Goal: Browse casually: Explore the website without a specific task or goal

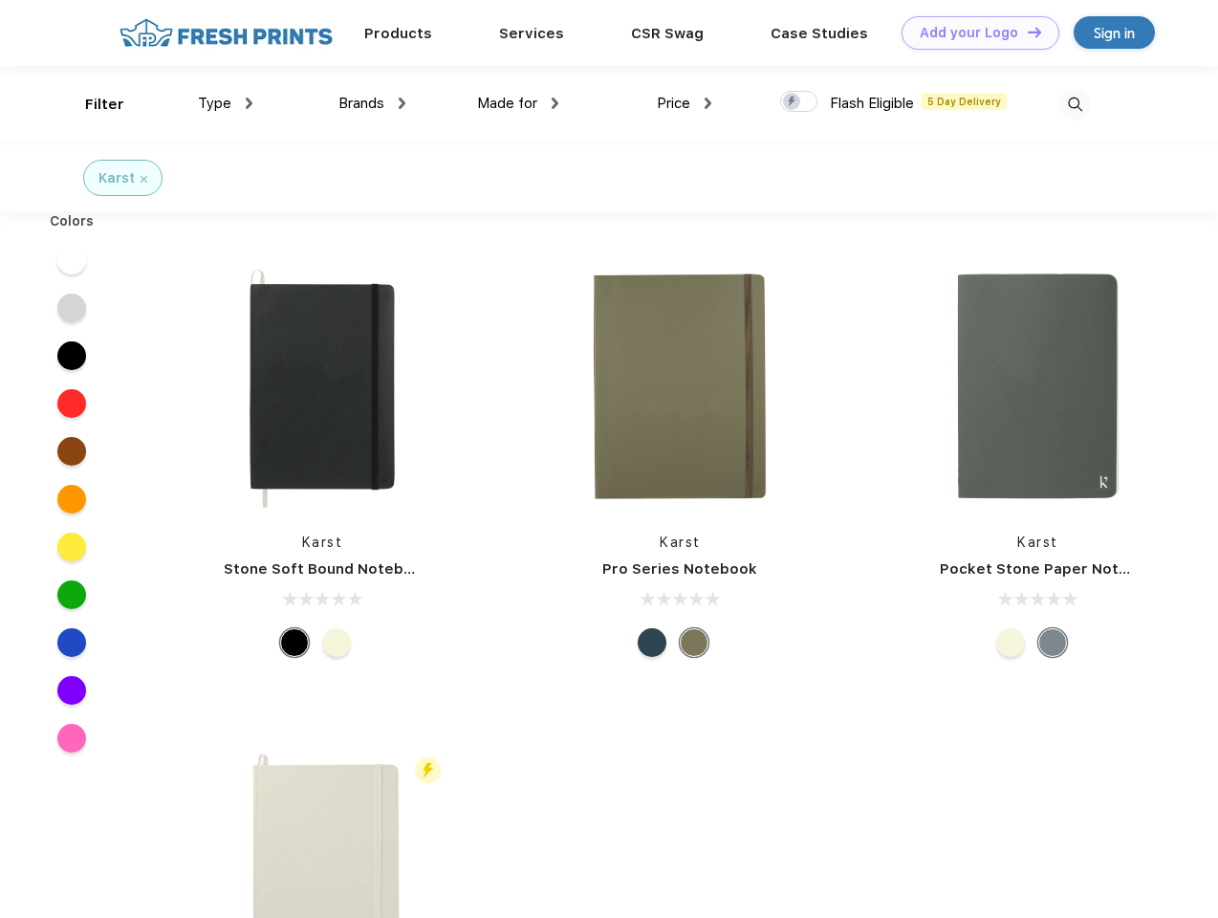
click at [974, 33] on link "Add your Logo Design Tool" at bounding box center [981, 32] width 158 height 33
click at [0, 0] on div "Design Tool" at bounding box center [0, 0] width 0 height 0
click at [1026, 32] on link "Add your Logo Design Tool" at bounding box center [981, 32] width 158 height 33
click at [92, 104] on div "Filter" at bounding box center [104, 105] width 39 height 22
click at [226, 103] on span "Type" at bounding box center [214, 103] width 33 height 17
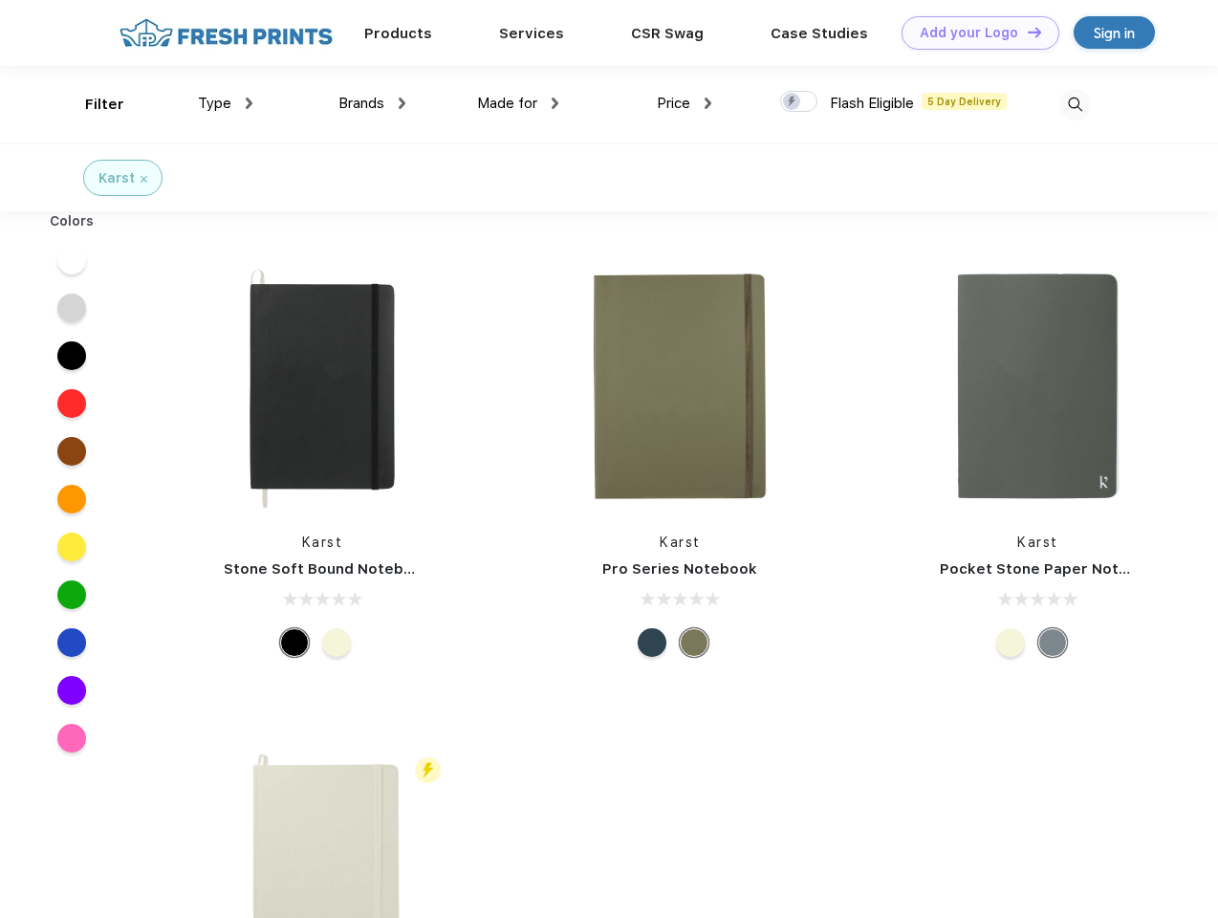
click at [372, 103] on span "Brands" at bounding box center [362, 103] width 46 height 17
click at [518, 103] on span "Made for" at bounding box center [507, 103] width 60 height 17
click at [685, 103] on span "Price" at bounding box center [673, 103] width 33 height 17
click at [799, 102] on div at bounding box center [798, 101] width 37 height 21
click at [793, 102] on input "checkbox" at bounding box center [786, 96] width 12 height 12
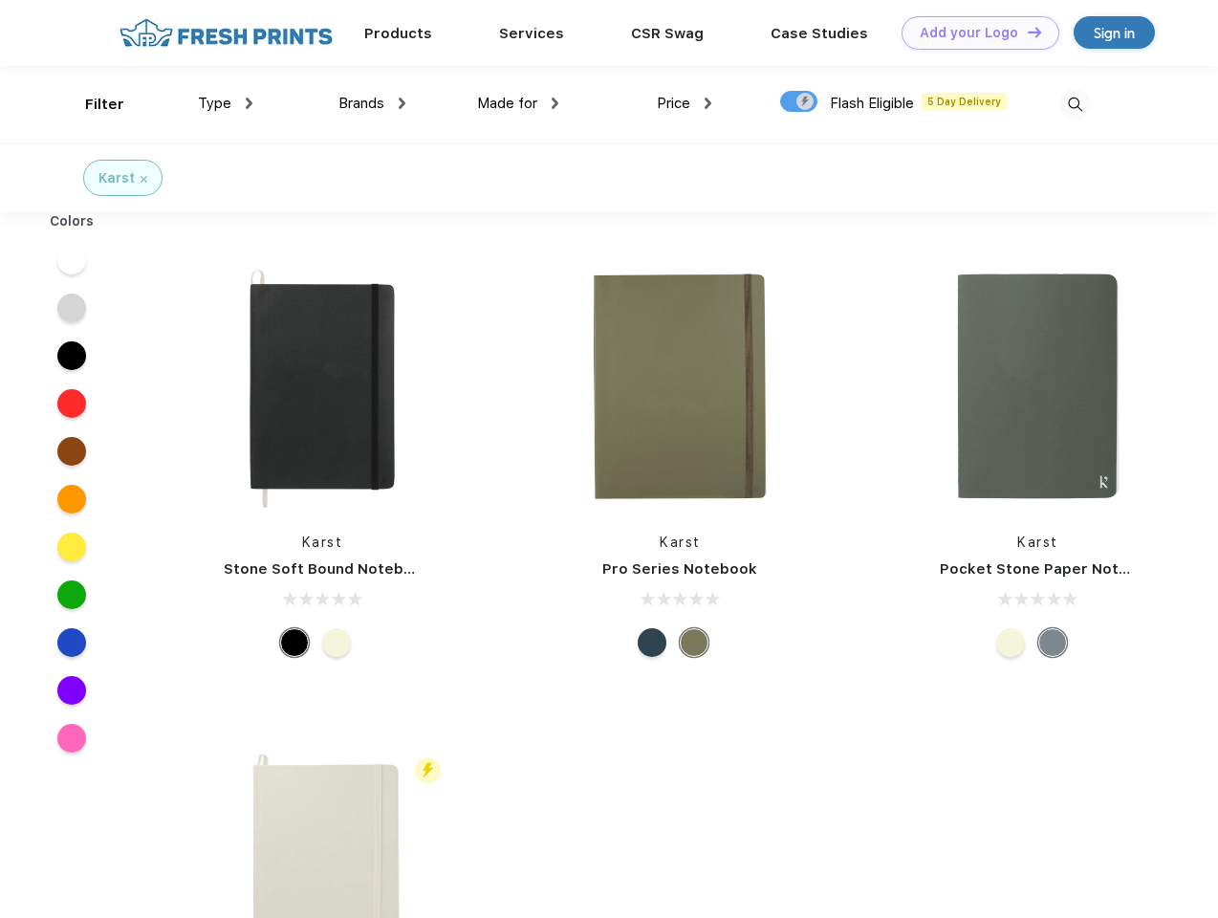
click at [1075, 104] on img at bounding box center [1076, 105] width 32 height 32
